Goal: Find specific page/section: Find specific page/section

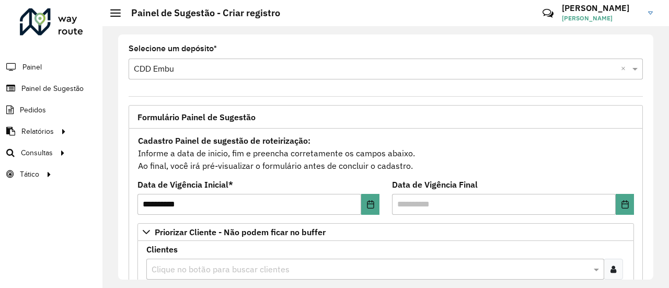
scroll to position [157, 0]
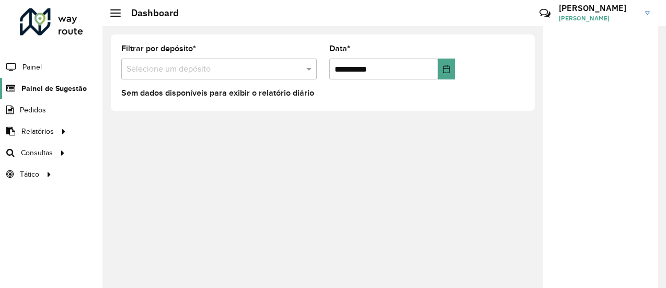
click at [71, 85] on span "Painel de Sugestão" at bounding box center [53, 88] width 65 height 11
